Goal: Task Accomplishment & Management: Manage account settings

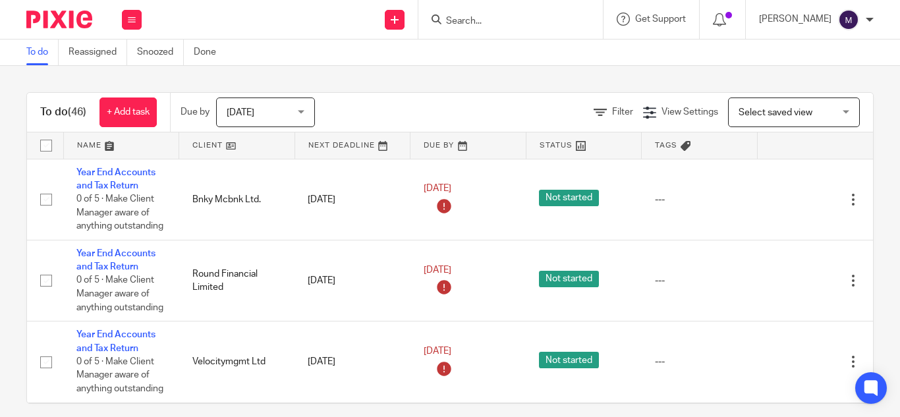
click at [875, 20] on div "Madhura R My profile Email integration Logout" at bounding box center [815, 19] width 141 height 39
click at [867, 21] on div at bounding box center [869, 20] width 8 height 8
click at [820, 68] on span "Email integration" at bounding box center [835, 71] width 68 height 9
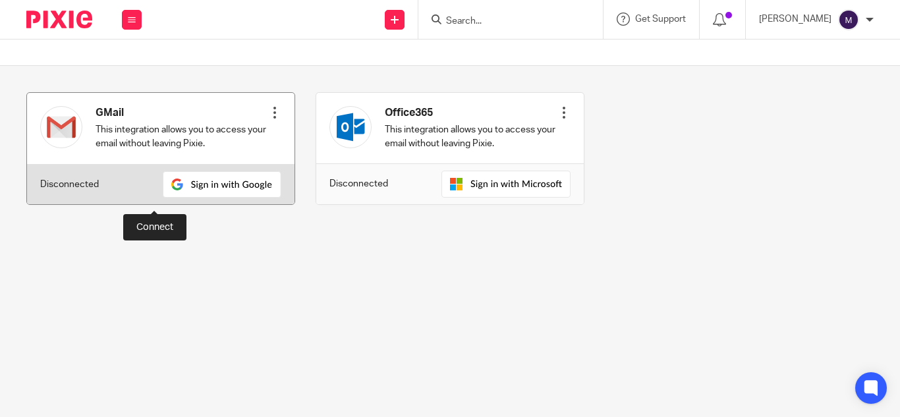
click at [163, 198] on img at bounding box center [222, 184] width 119 height 26
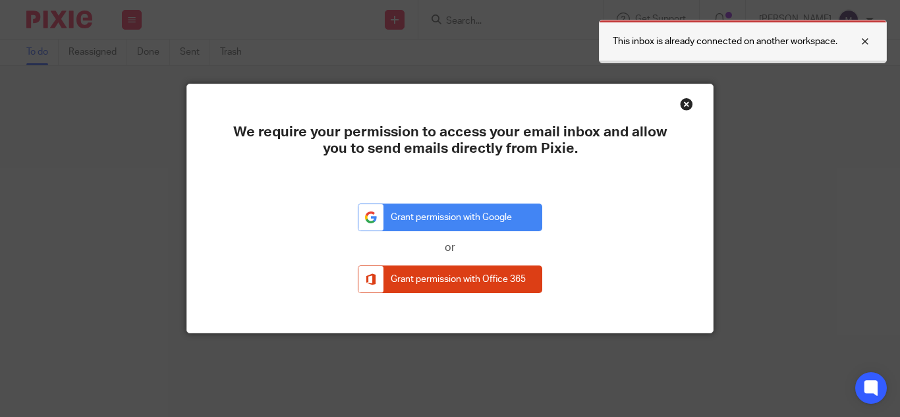
click at [869, 43] on div at bounding box center [855, 42] width 36 height 16
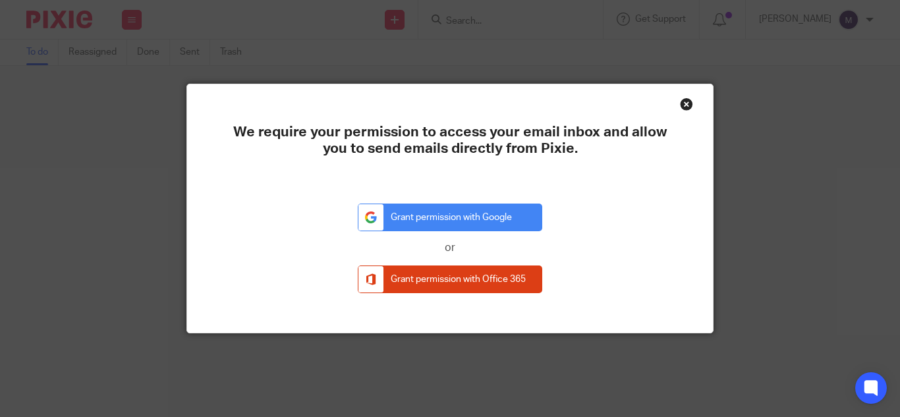
click at [680, 101] on div "Close this dialog window" at bounding box center [686, 103] width 13 height 13
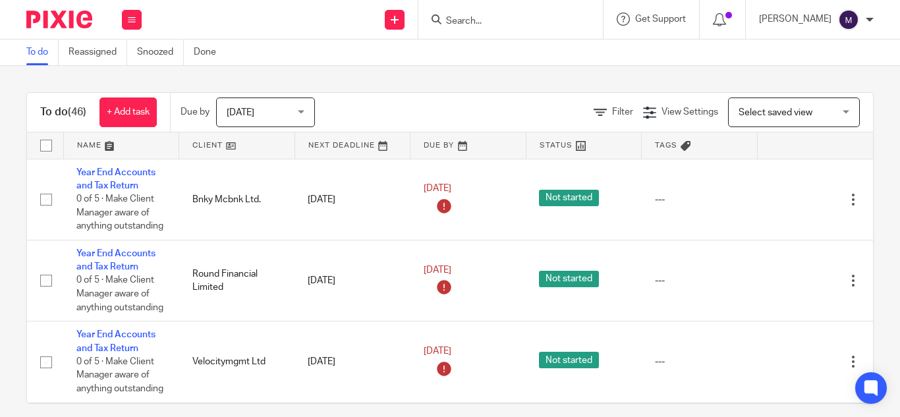
click at [869, 14] on div "[PERSON_NAME]" at bounding box center [816, 19] width 115 height 21
click at [830, 72] on span "Email integration" at bounding box center [835, 71] width 68 height 9
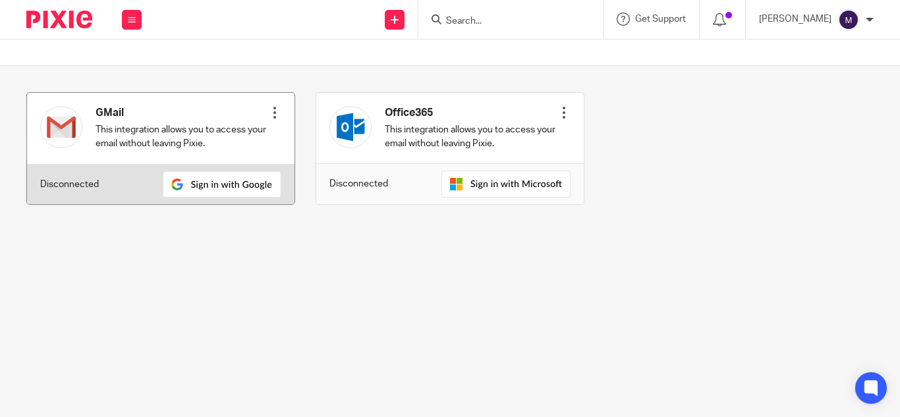
click at [268, 111] on div at bounding box center [274, 112] width 13 height 13
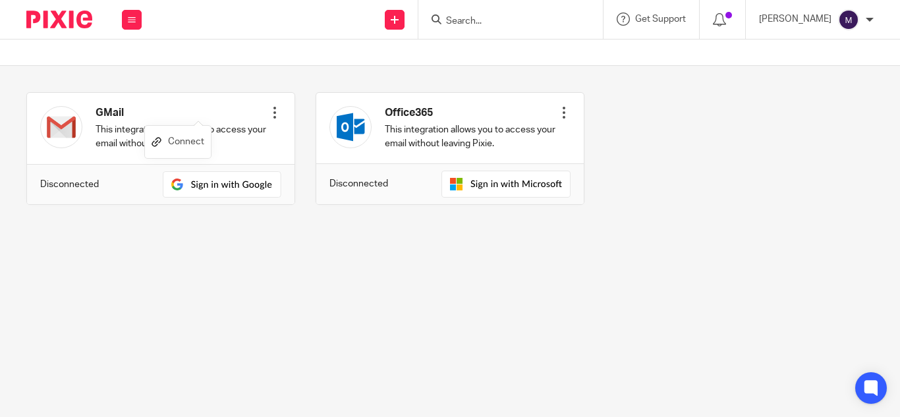
click at [191, 140] on link "Connect" at bounding box center [177, 141] width 53 height 19
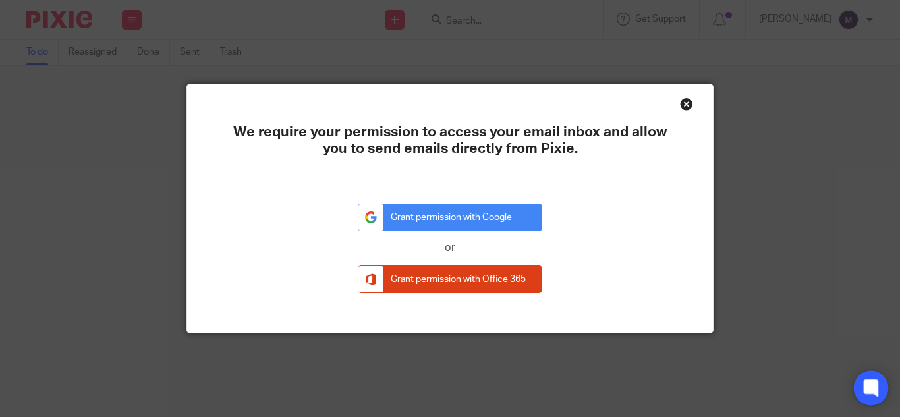
click at [869, 398] on div at bounding box center [870, 388] width 35 height 35
